Goal: Task Accomplishment & Management: Complete application form

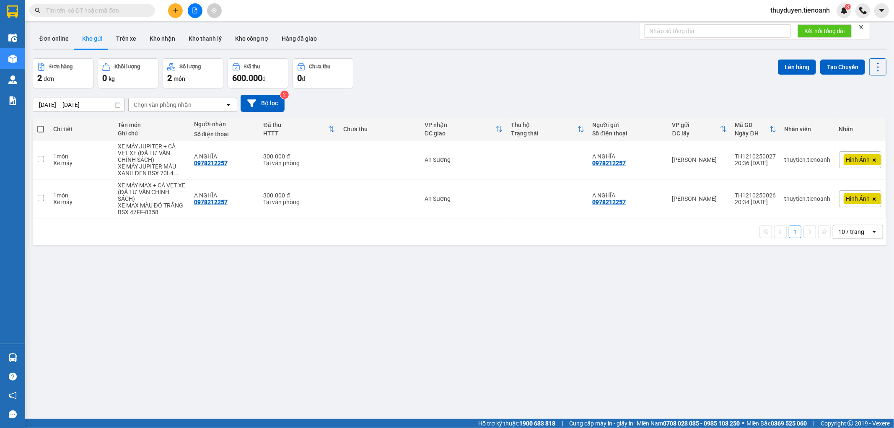
click at [132, 13] on input "text" at bounding box center [95, 10] width 99 height 9
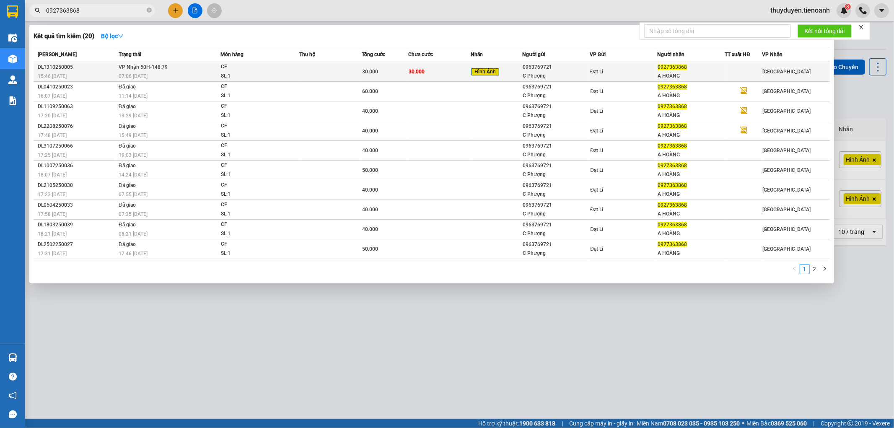
type input "0927363868"
click at [281, 76] on div "SL: 1" at bounding box center [252, 76] width 63 height 9
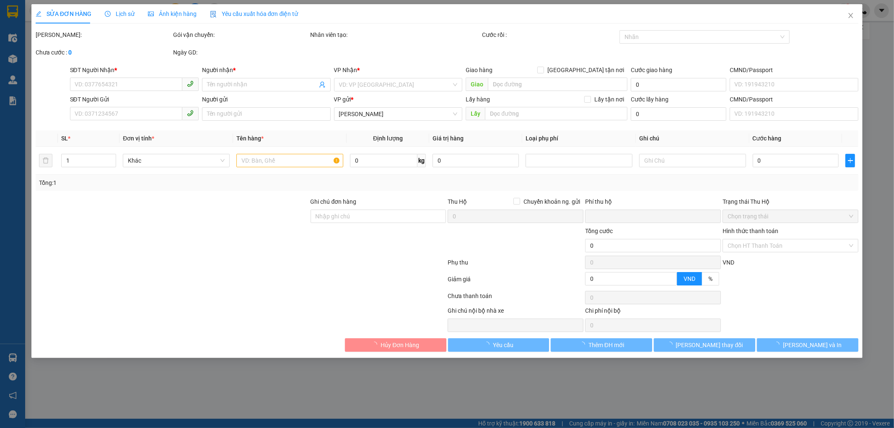
type input "0927363868"
type input "A HOÀNG"
type input "0963769721"
type input "C Phượng"
type input "0"
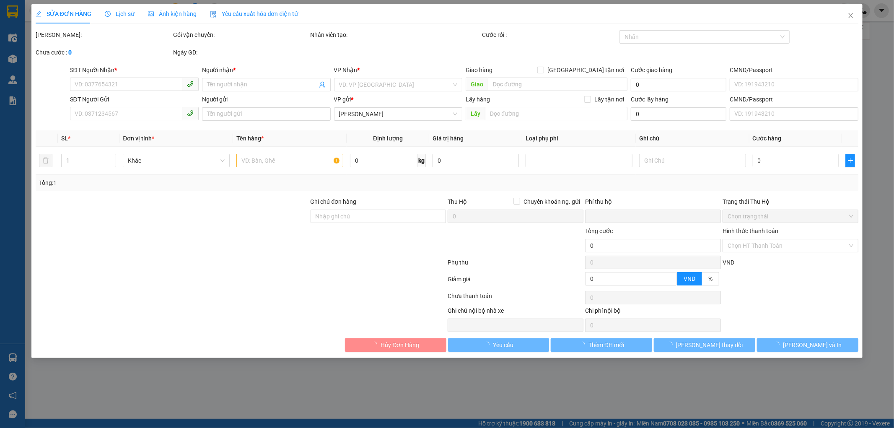
type input "30.000"
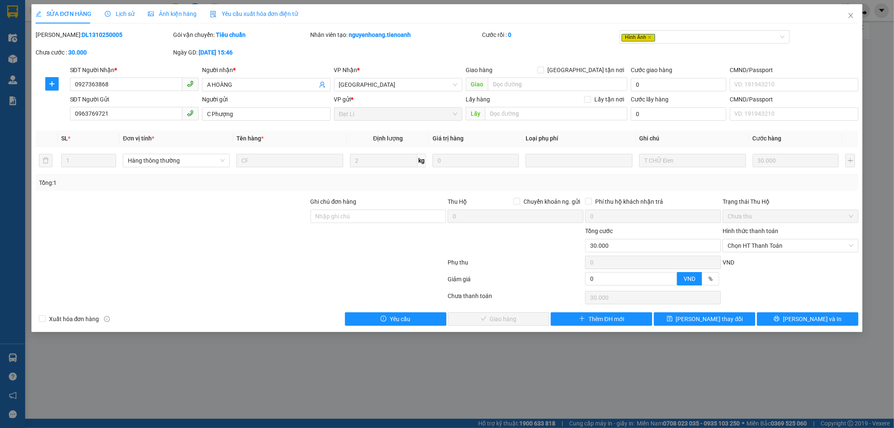
click at [134, 14] on div "SỬA ĐƠN HÀNG Lịch sử Ảnh kiện hàng Yêu cầu xuất hóa đơn điện tử" at bounding box center [167, 13] width 263 height 19
click at [131, 13] on span "Lịch sử" at bounding box center [120, 13] width 30 height 7
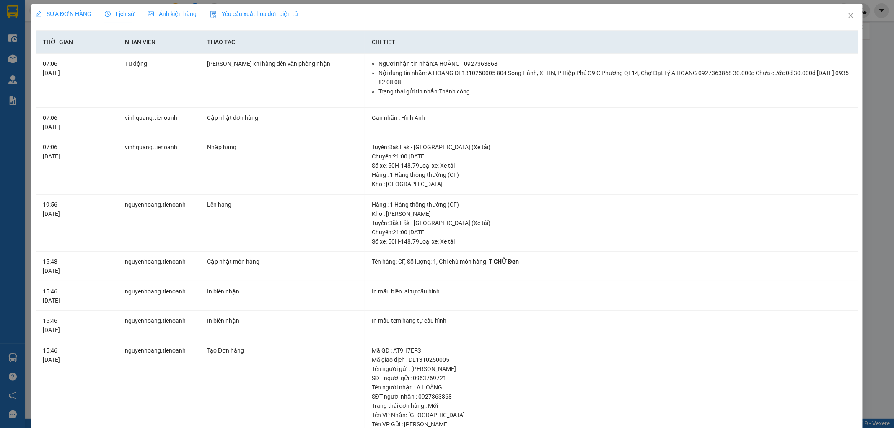
click at [64, 7] on div "SỬA ĐƠN HÀNG" at bounding box center [64, 13] width 56 height 19
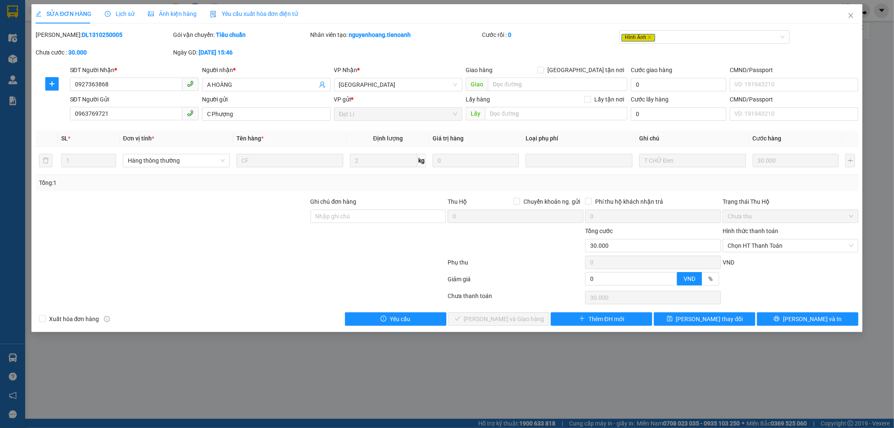
click at [125, 13] on span "Lịch sử" at bounding box center [120, 13] width 30 height 7
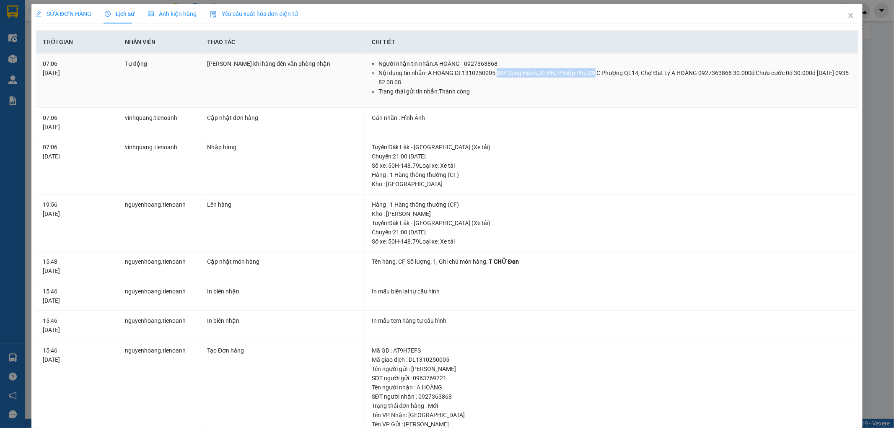
drag, startPoint x: 494, startPoint y: 75, endPoint x: 590, endPoint y: 74, distance: 96.4
click at [590, 74] on li "Nội dung tin nhắn: A HOÀNG DL1310250005 804 Song Hành, XLHN, P Hiệp Phú Q9 C Ph…" at bounding box center [614, 77] width 473 height 18
copy li "804 Song Hành, XLHN, P Hiệp Phú Q9"
drag, startPoint x: 846, startPoint y: 17, endPoint x: 778, endPoint y: 0, distance: 70.2
click at [847, 16] on icon "close" at bounding box center [850, 15] width 7 height 7
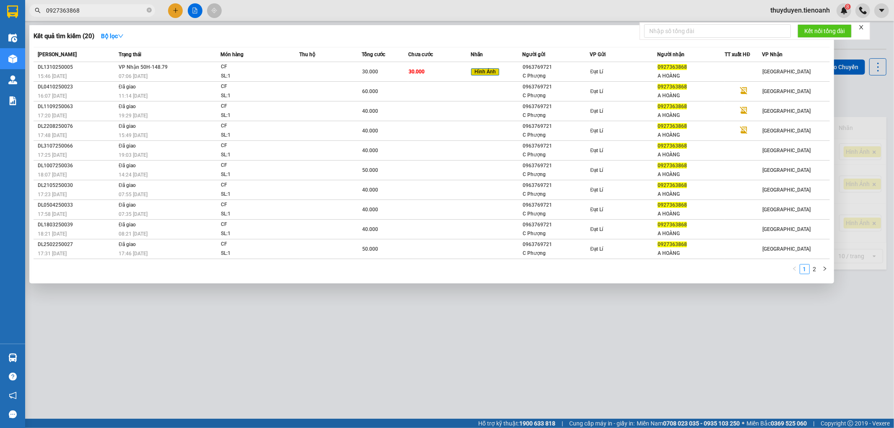
drag, startPoint x: 83, startPoint y: 10, endPoint x: 0, endPoint y: 65, distance: 99.1
click at [0, 65] on section "Kết quả tìm kiếm ( 20 ) Bộ lọc Mã ĐH Trạng thái Món hàng Thu hộ Tổng cước Chưa …" at bounding box center [447, 214] width 894 height 428
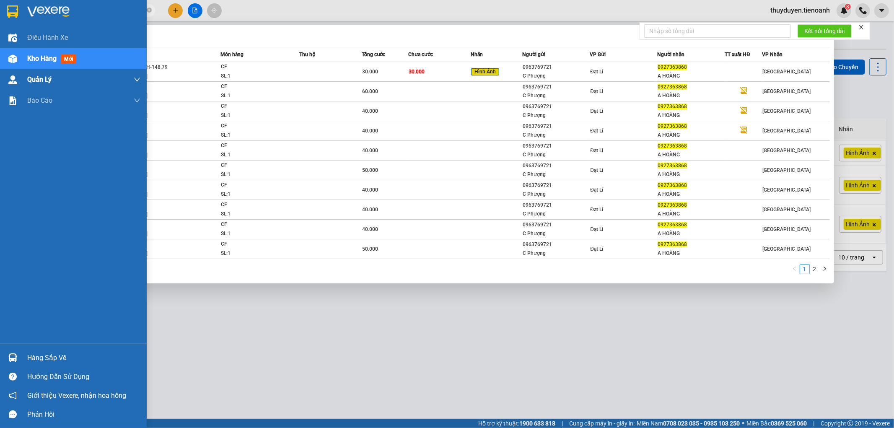
paste input "12062646"
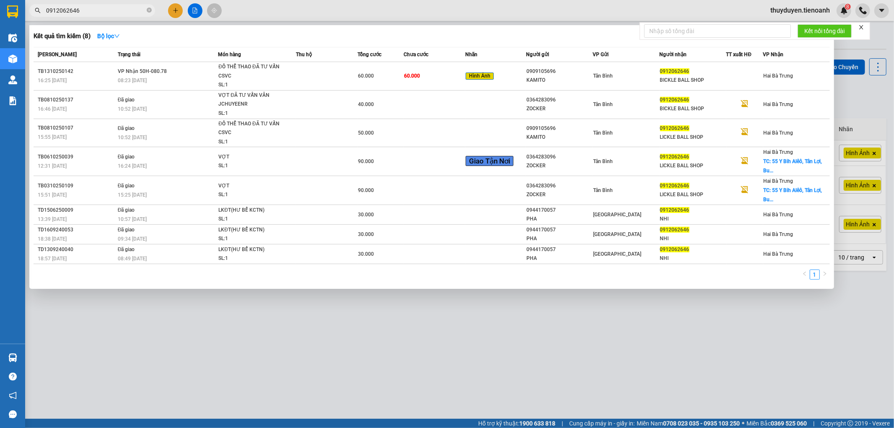
type input "0912062646"
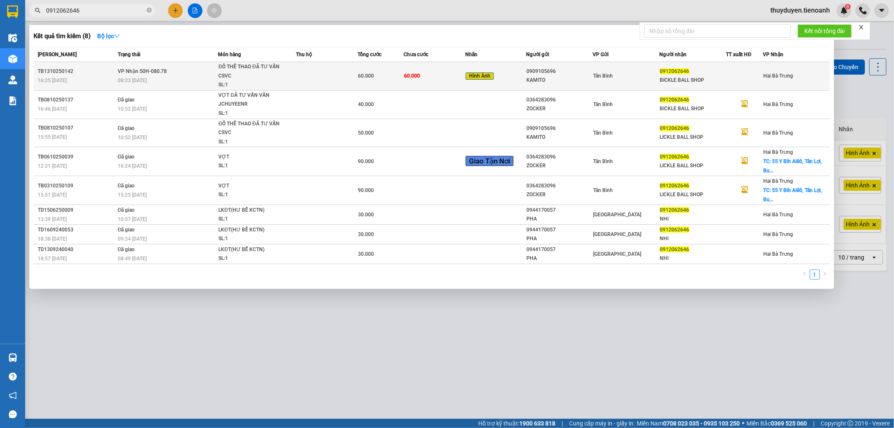
click at [301, 77] on td at bounding box center [327, 76] width 62 height 28
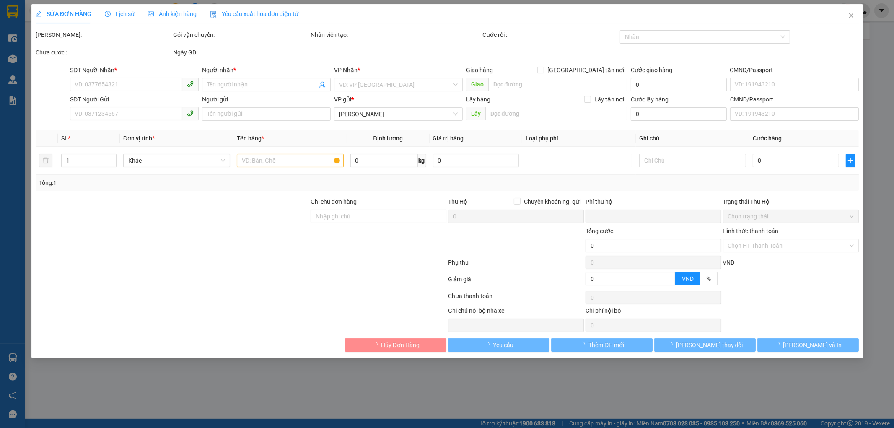
type input "0912062646"
type input "BICKLE BALL SHOP"
type input "0909105696"
type input "KAMITO"
type input "0"
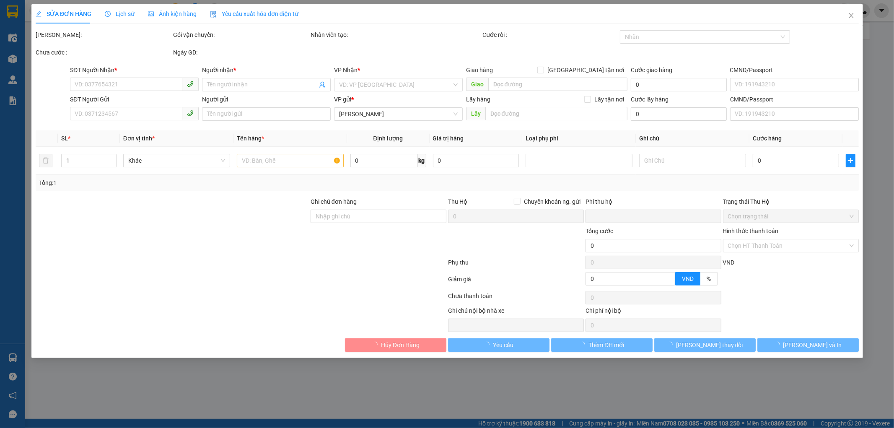
type input "60.000"
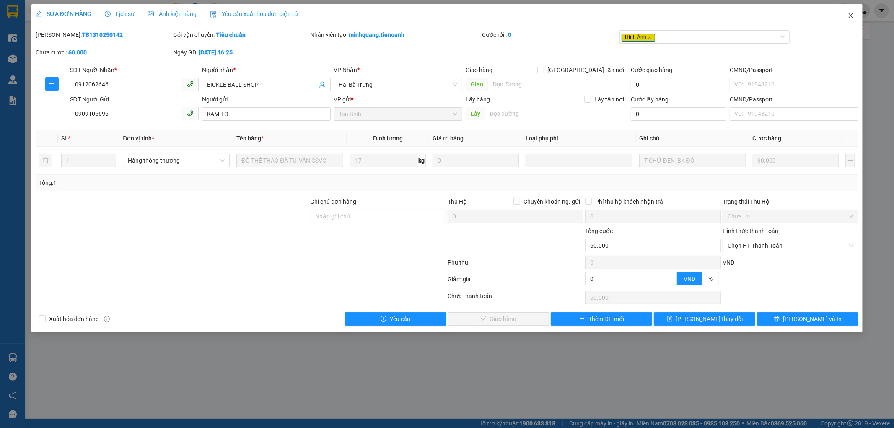
drag, startPoint x: 853, startPoint y: 16, endPoint x: 828, endPoint y: 1, distance: 28.7
click at [845, 13] on span "Close" at bounding box center [850, 15] width 23 height 23
